Goal: Information Seeking & Learning: Understand process/instructions

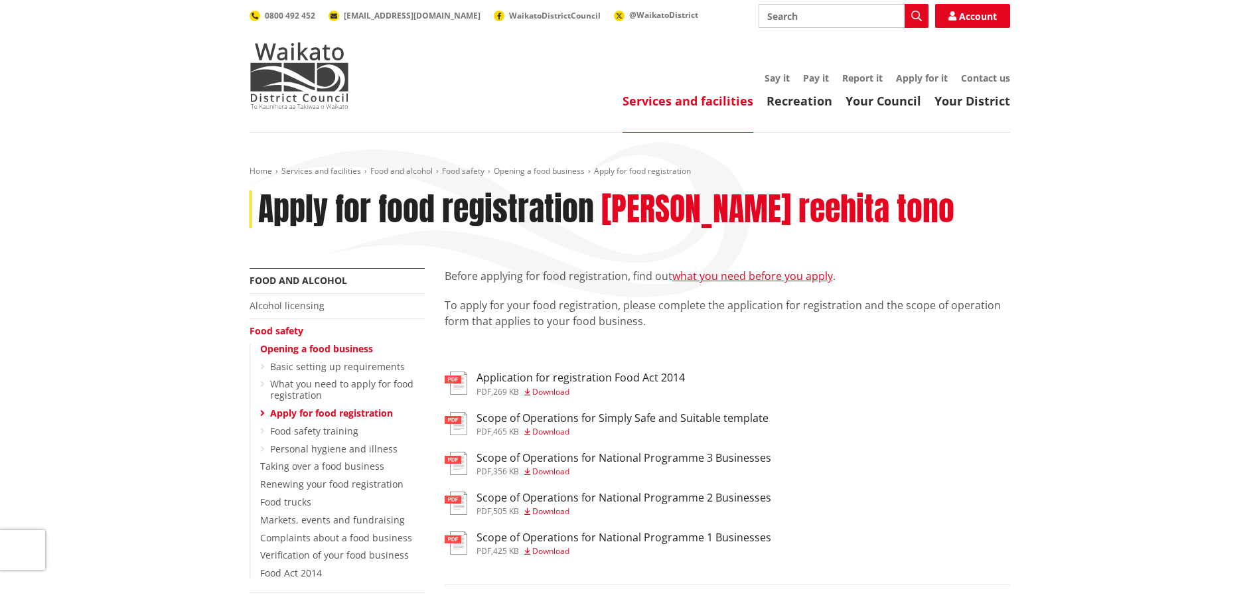
click at [781, 276] on link "what you need before you apply" at bounding box center [752, 276] width 161 height 15
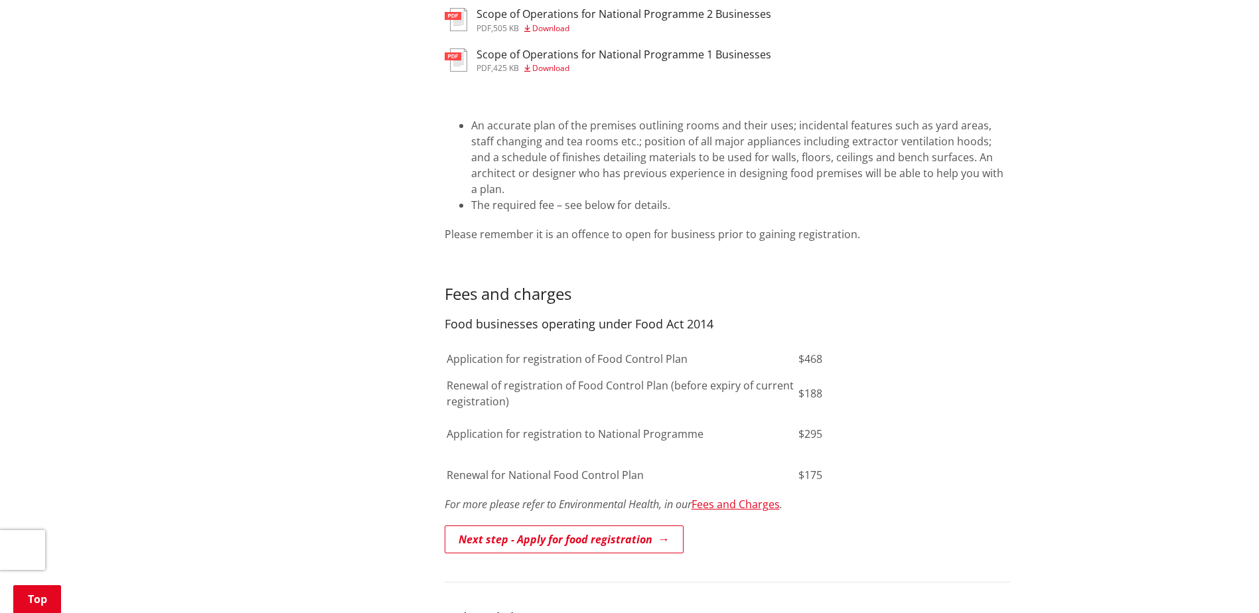
scroll to position [663, 0]
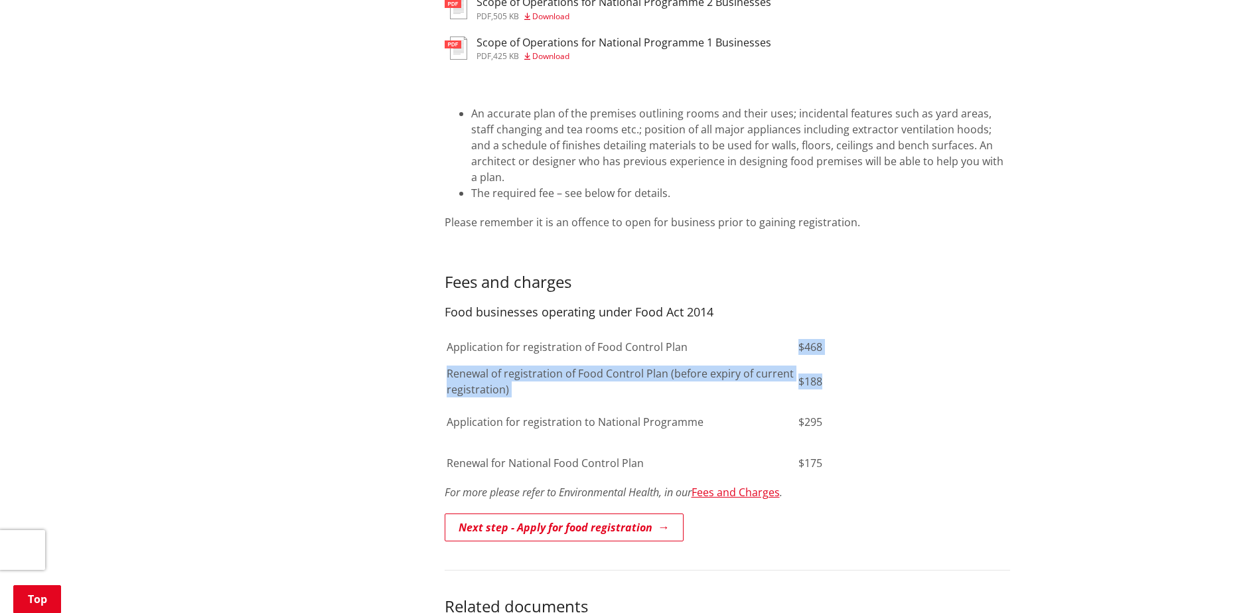
drag, startPoint x: 831, startPoint y: 360, endPoint x: 783, endPoint y: 320, distance: 62.7
click at [783, 334] on tbody "Application for registration of Food Control Plan $468 Renewal of registration …" at bounding box center [661, 408] width 431 height 149
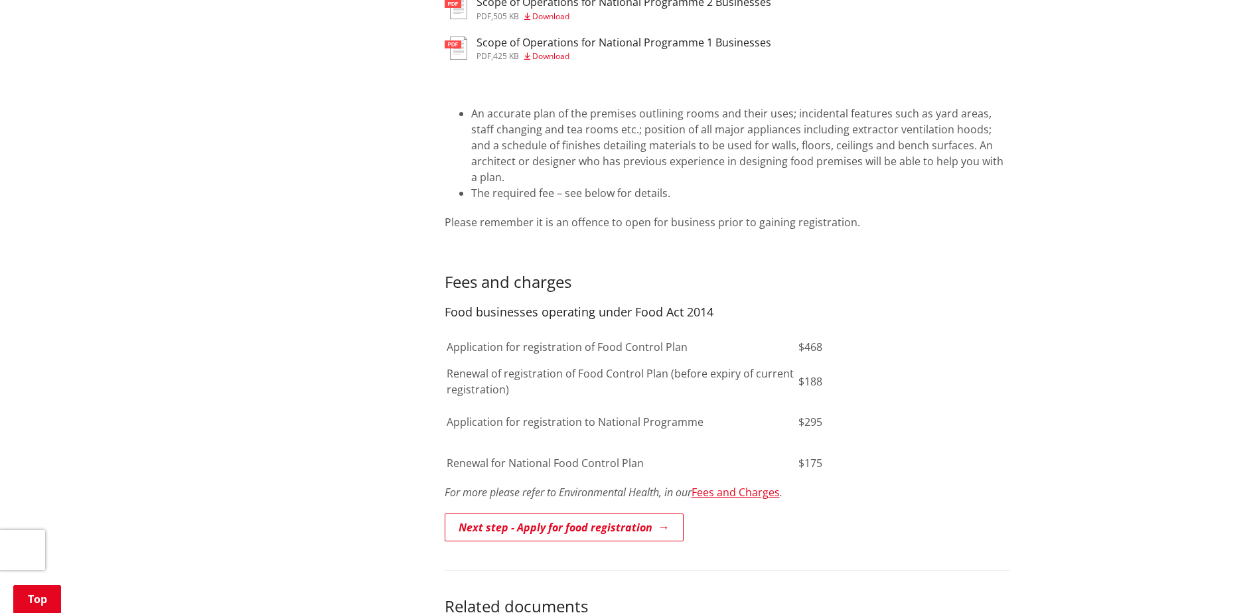
drag, startPoint x: 783, startPoint y: 320, endPoint x: 962, endPoint y: 375, distance: 187.4
click at [961, 377] on div "An accurate plan of the premises outlining rooms and their uses; incidental fea…" at bounding box center [727, 309] width 565 height 467
click at [932, 389] on div "An accurate plan of the premises outlining rooms and their uses; incidental fea…" at bounding box center [727, 309] width 565 height 467
drag, startPoint x: 1008, startPoint y: 425, endPoint x: 994, endPoint y: 428, distance: 14.8
click at [1009, 425] on div "An accurate plan of the premises outlining rooms and their uses; incidental fea…" at bounding box center [727, 309] width 565 height 467
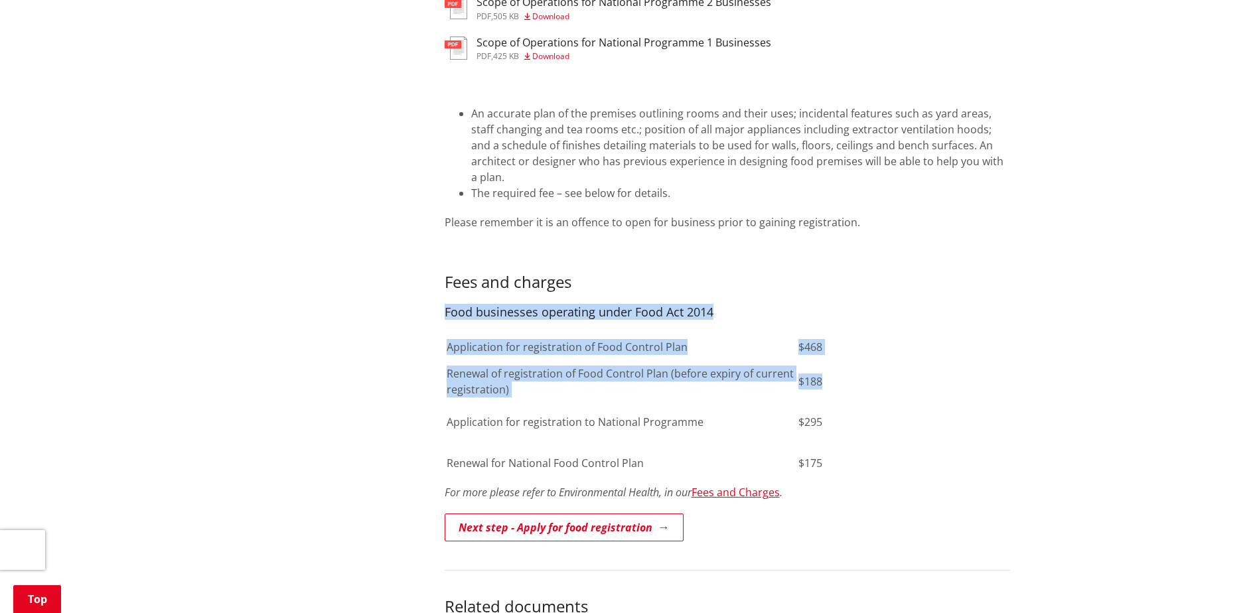
drag, startPoint x: 850, startPoint y: 366, endPoint x: 439, endPoint y: 366, distance: 411.3
click at [439, 366] on div "Before you start any work on your premises or have plans drawn up have a look a…" at bounding box center [727, 290] width 585 height 1294
click at [752, 485] on link "Fees and Charges" at bounding box center [735, 492] width 88 height 15
click at [1023, 538] on div "Home Services and facilities Food and alcohol Food safety Opening a food busine…" at bounding box center [629, 229] width 1259 height 1521
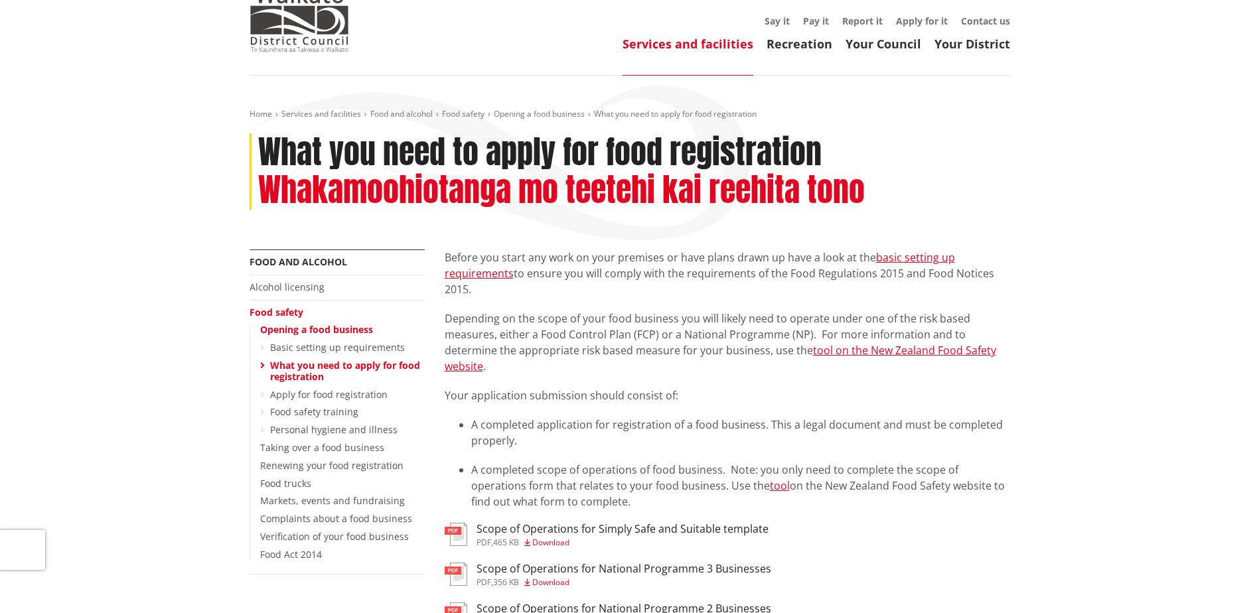
scroll to position [133, 0]
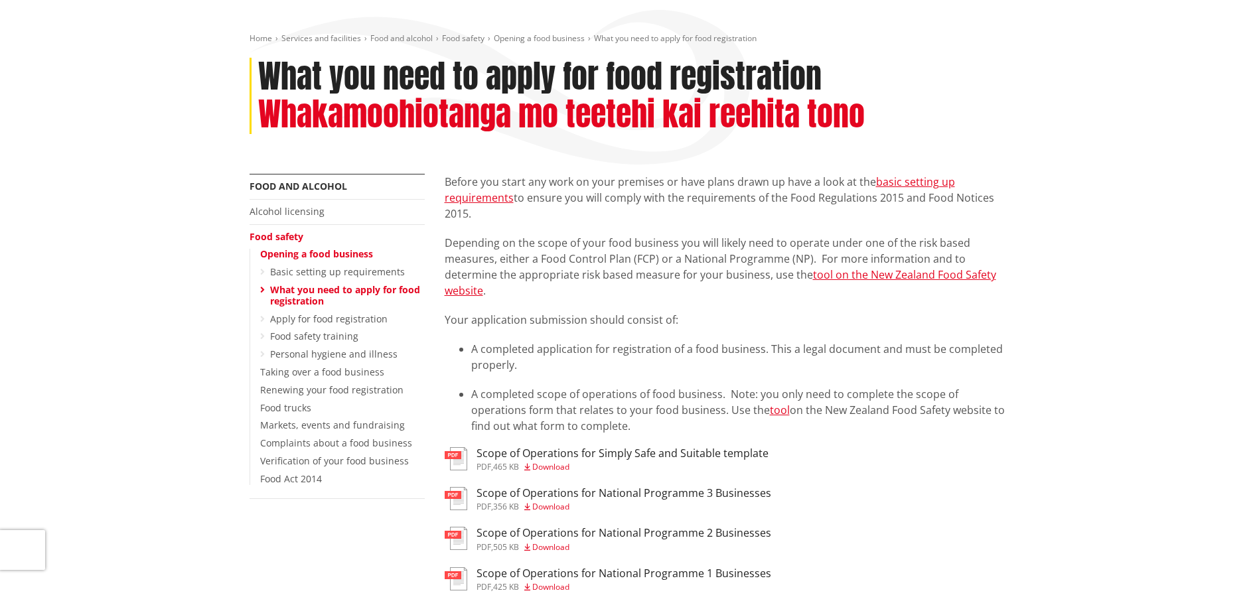
click at [330, 464] on link "Verification of your food business" at bounding box center [334, 460] width 149 height 13
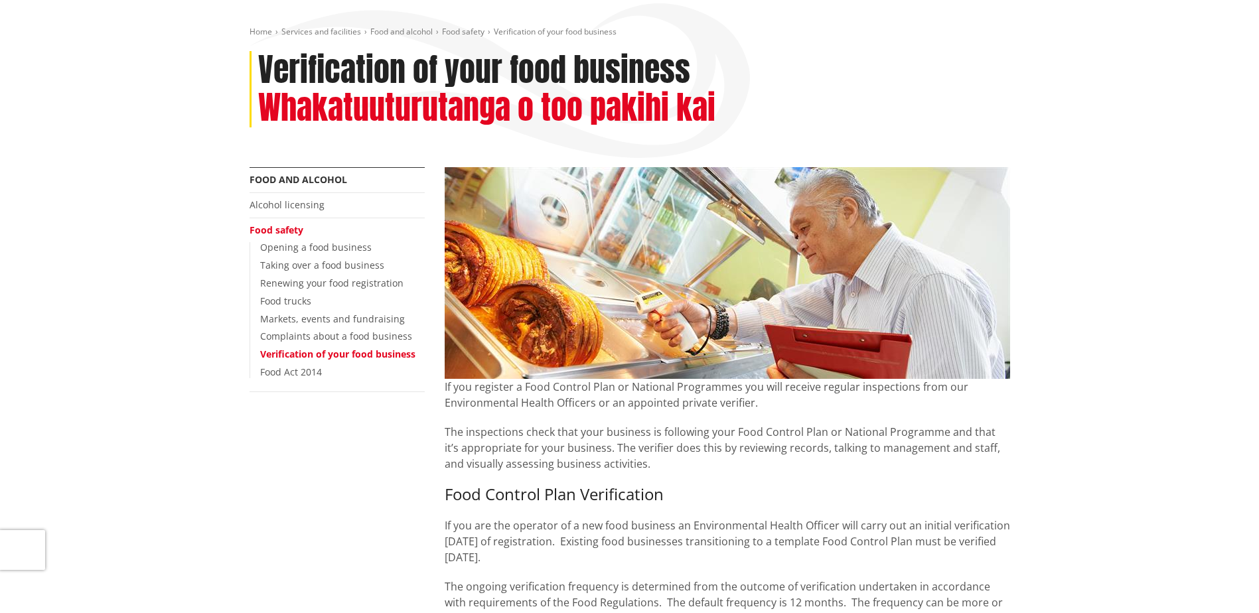
scroll to position [133, 0]
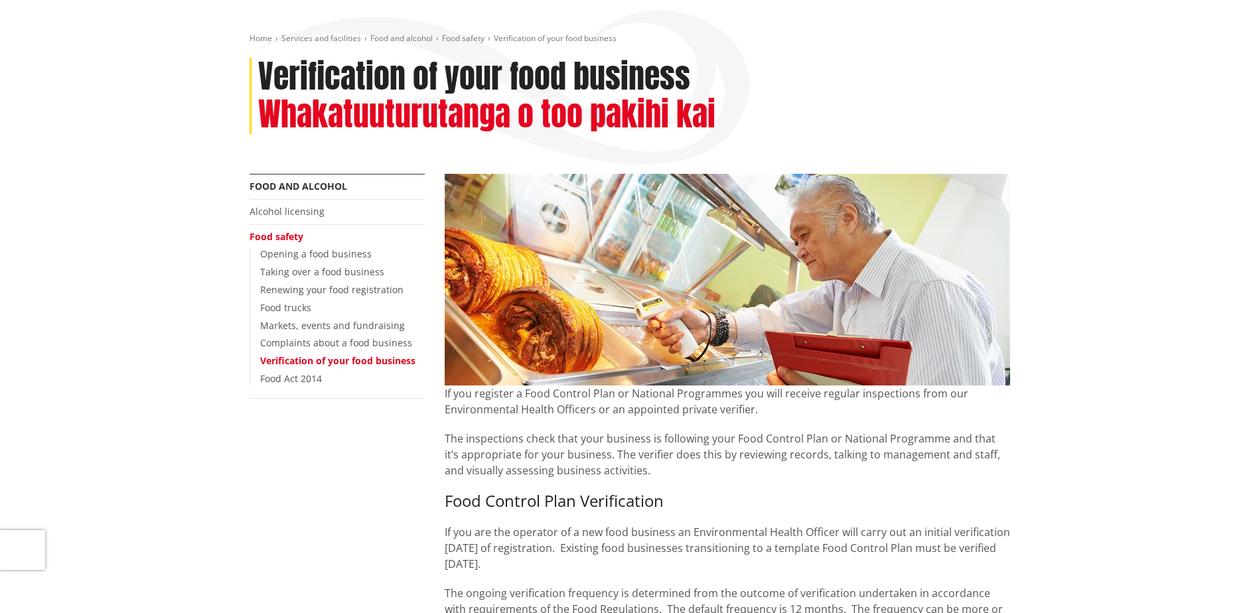
click at [307, 376] on link "Food Act 2014" at bounding box center [291, 378] width 62 height 13
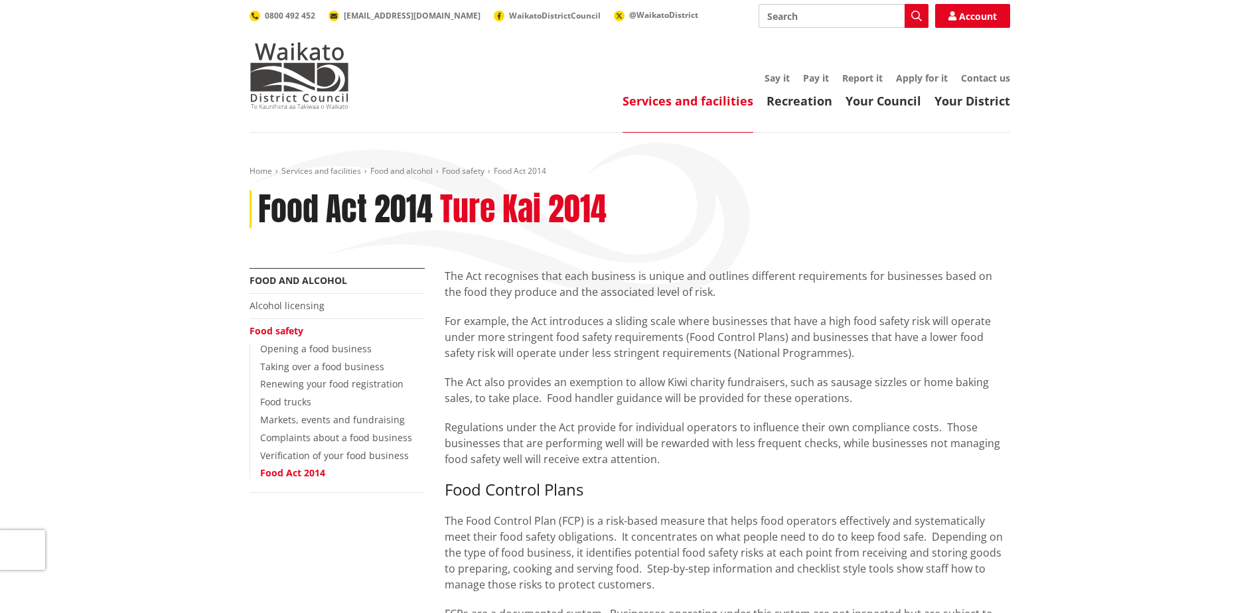
click at [387, 455] on link "Verification of your food business" at bounding box center [334, 455] width 149 height 13
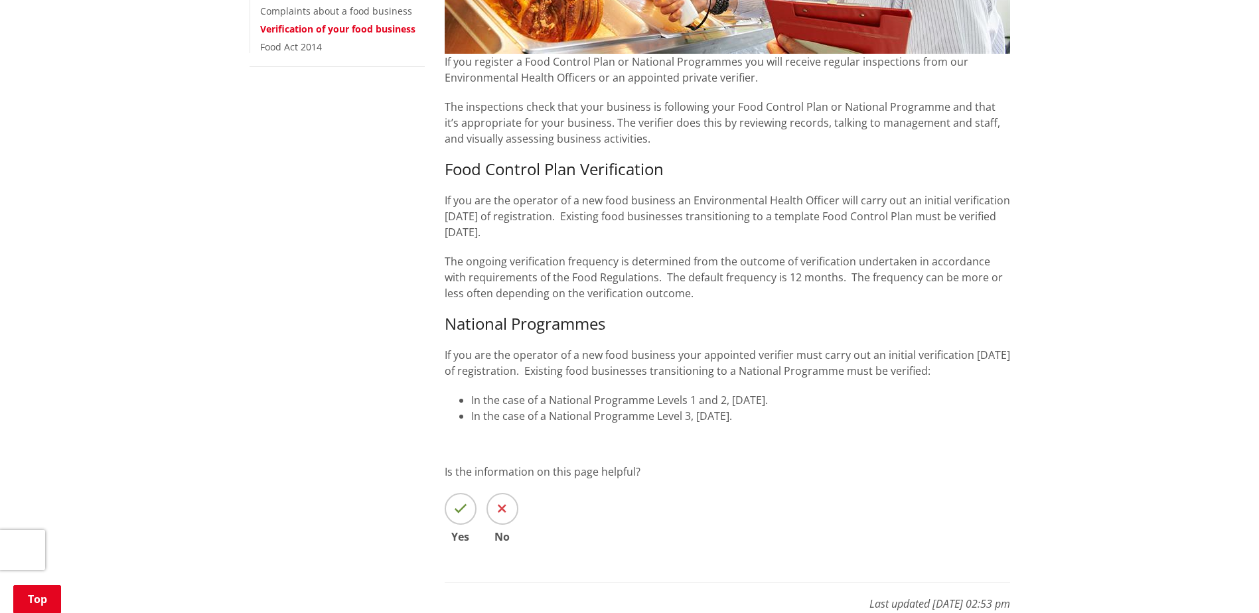
scroll to position [66, 0]
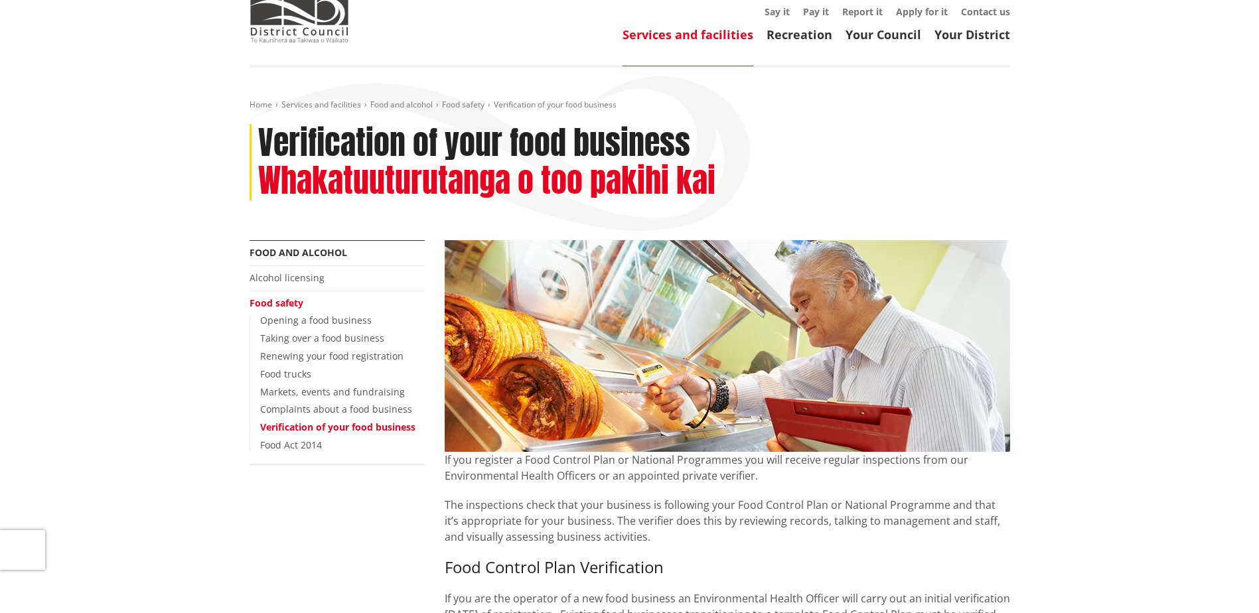
click at [330, 355] on link "Renewing your food registration" at bounding box center [331, 356] width 143 height 13
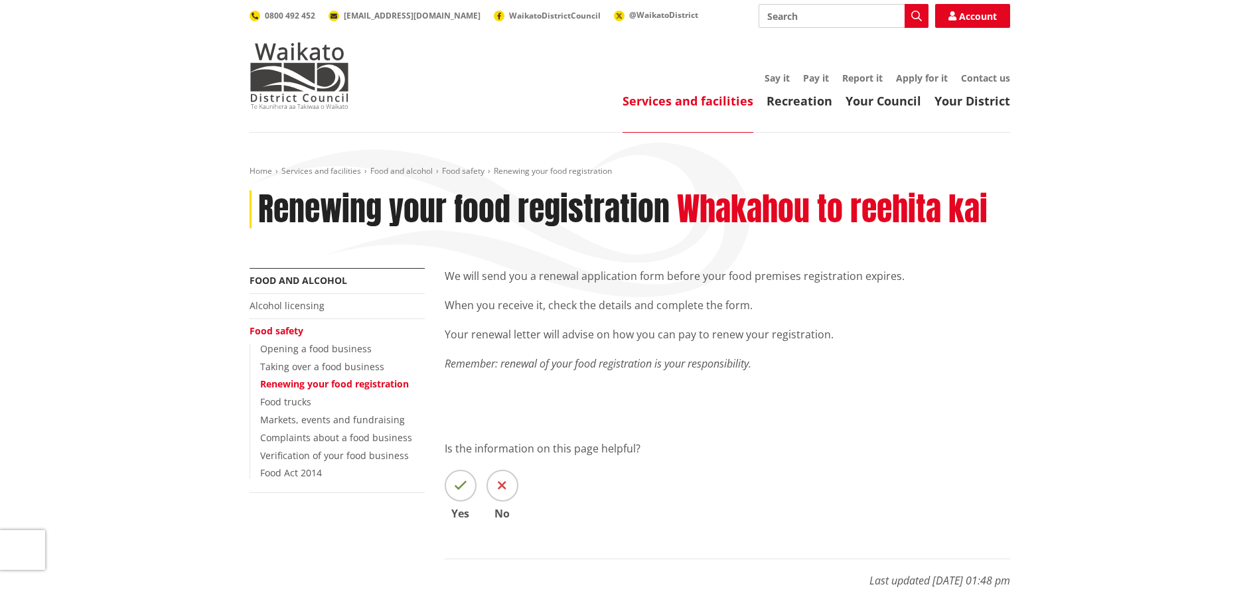
click at [302, 409] on ul "Opening a food business Taking over a food business Renewing your food registra…" at bounding box center [336, 411] width 175 height 135
click at [299, 405] on link "Food trucks" at bounding box center [285, 401] width 51 height 13
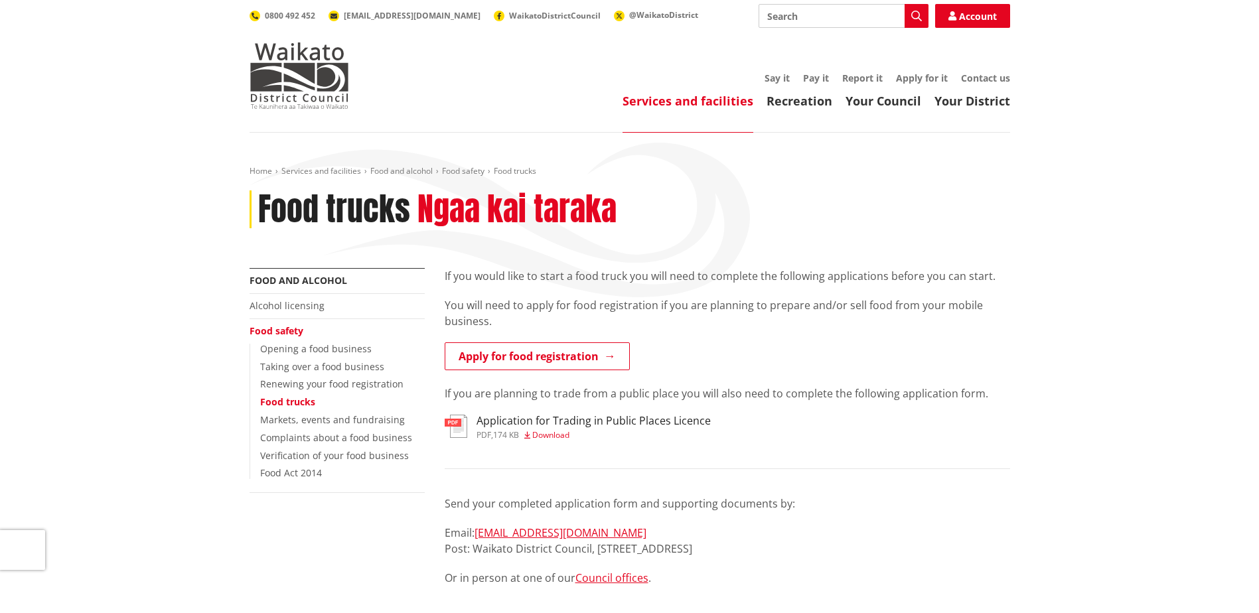
click at [345, 427] on ul "Opening a food business Taking over a food business Renewing your food registra…" at bounding box center [336, 411] width 175 height 135
click at [345, 421] on link "Markets, events and fundraising" at bounding box center [332, 419] width 145 height 13
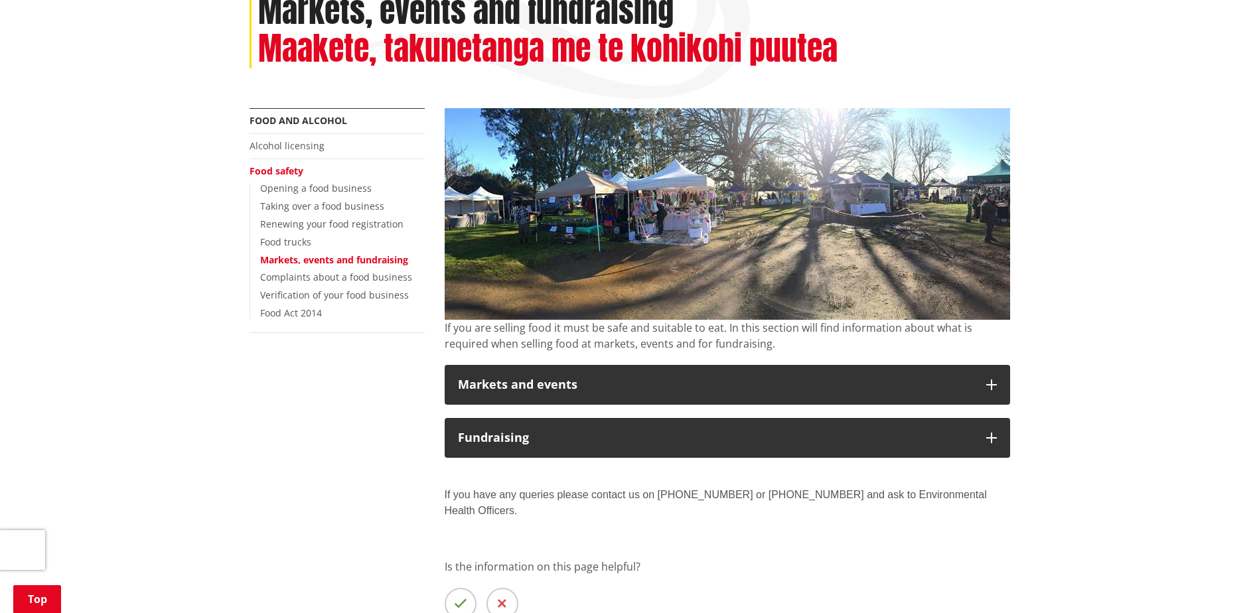
scroll to position [199, 0]
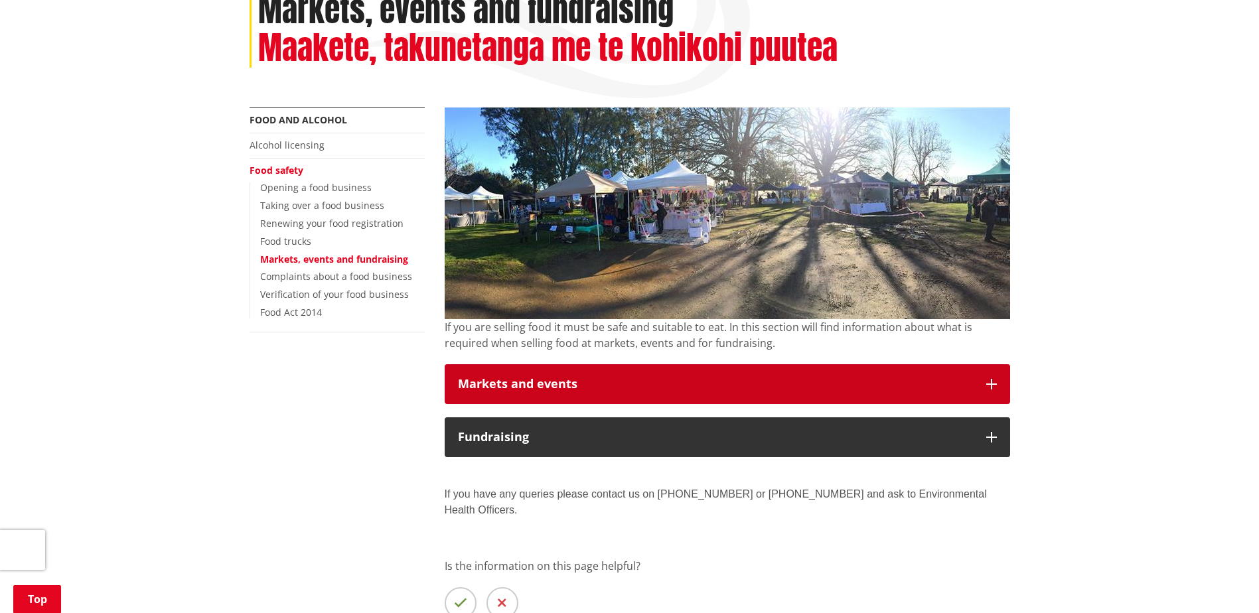
click at [703, 391] on button "Markets and events" at bounding box center [727, 384] width 565 height 40
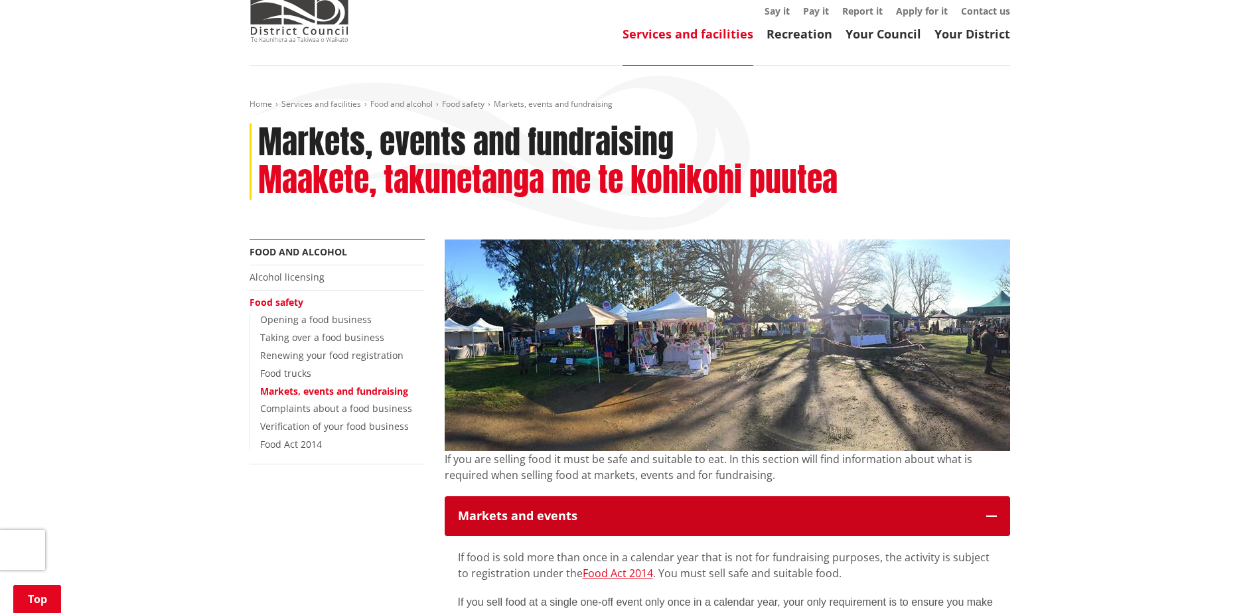
scroll to position [0, 0]
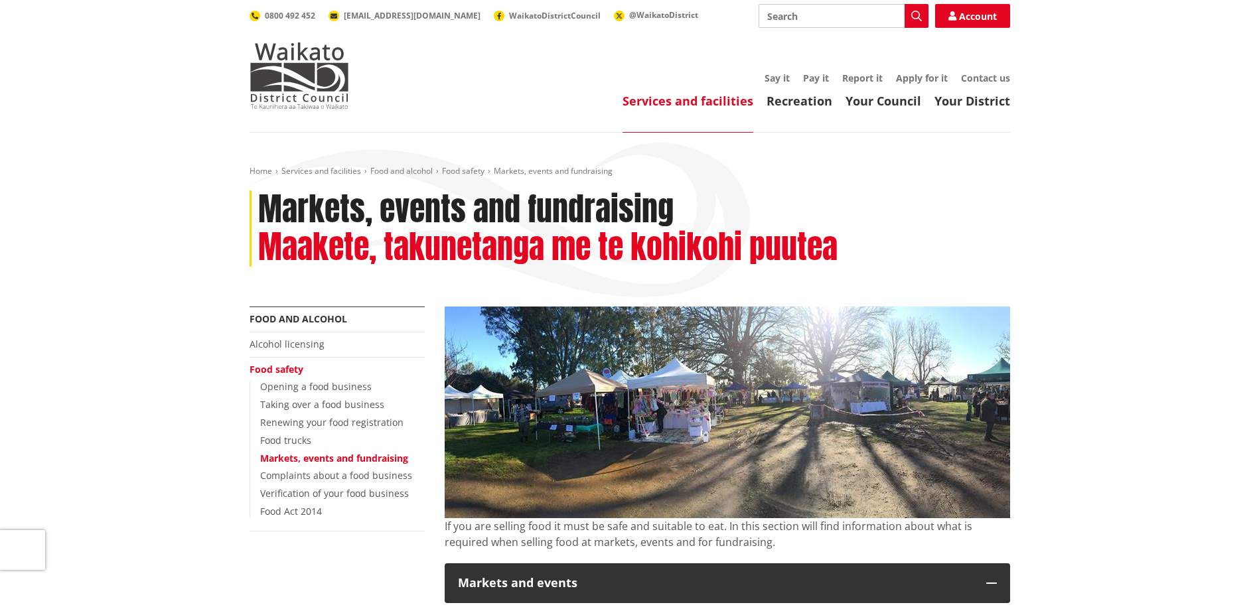
click at [343, 478] on link "Complaints about a food business" at bounding box center [336, 475] width 152 height 13
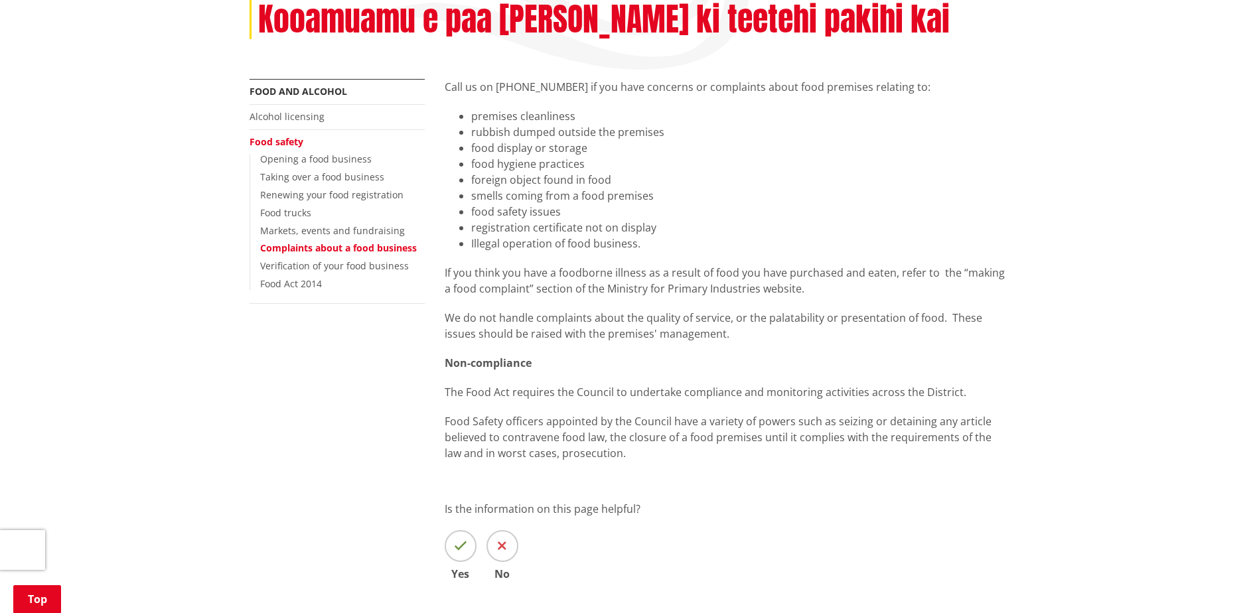
scroll to position [199, 0]
